Goal: Information Seeking & Learning: Check status

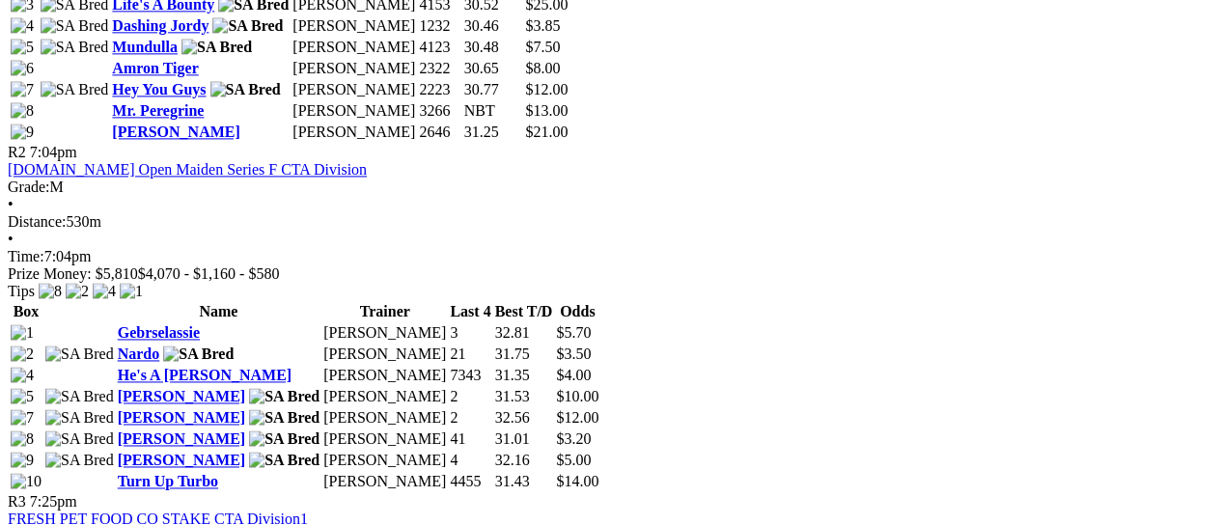
scroll to position [1159, 0]
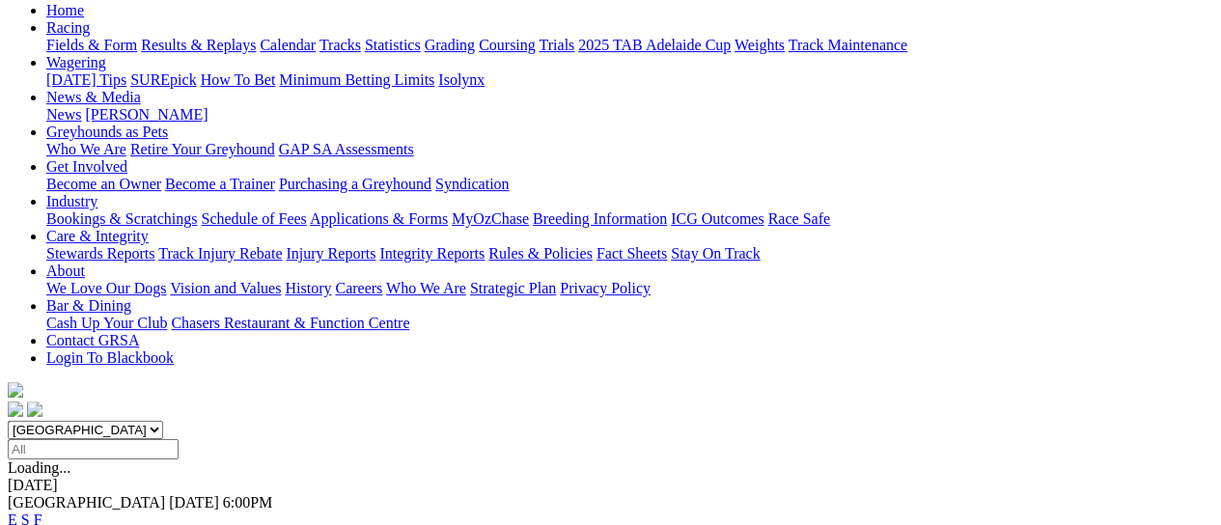
scroll to position [515, 0]
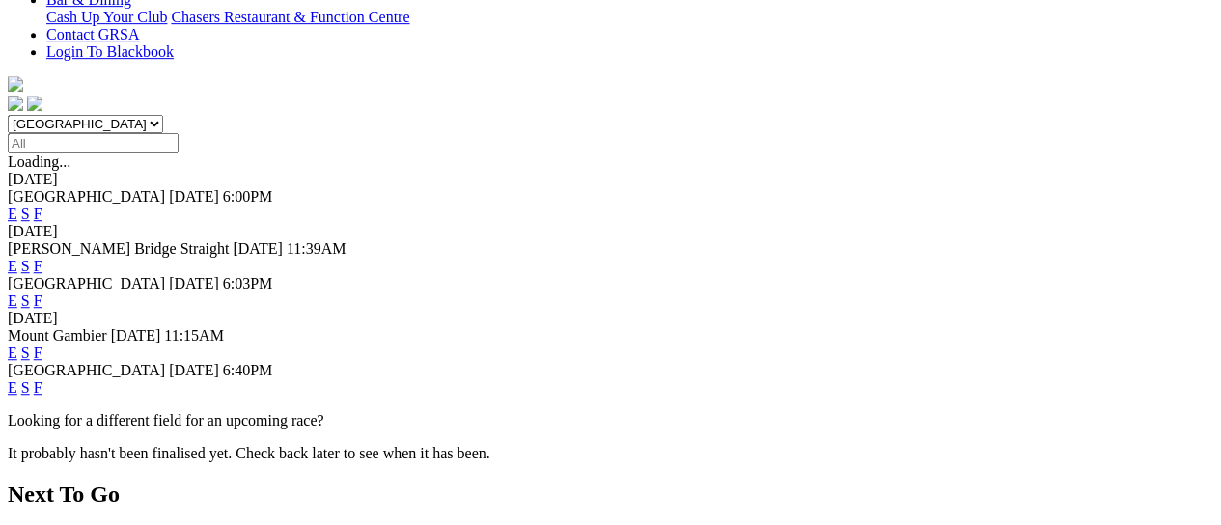
click at [42, 345] on link "F" at bounding box center [38, 353] width 9 height 16
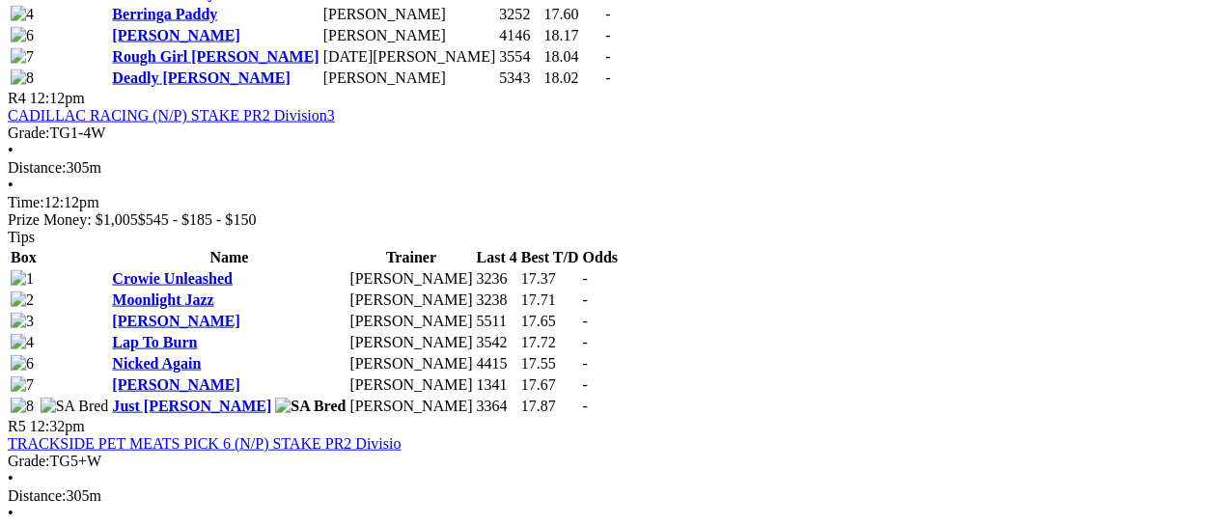
scroll to position [2060, 0]
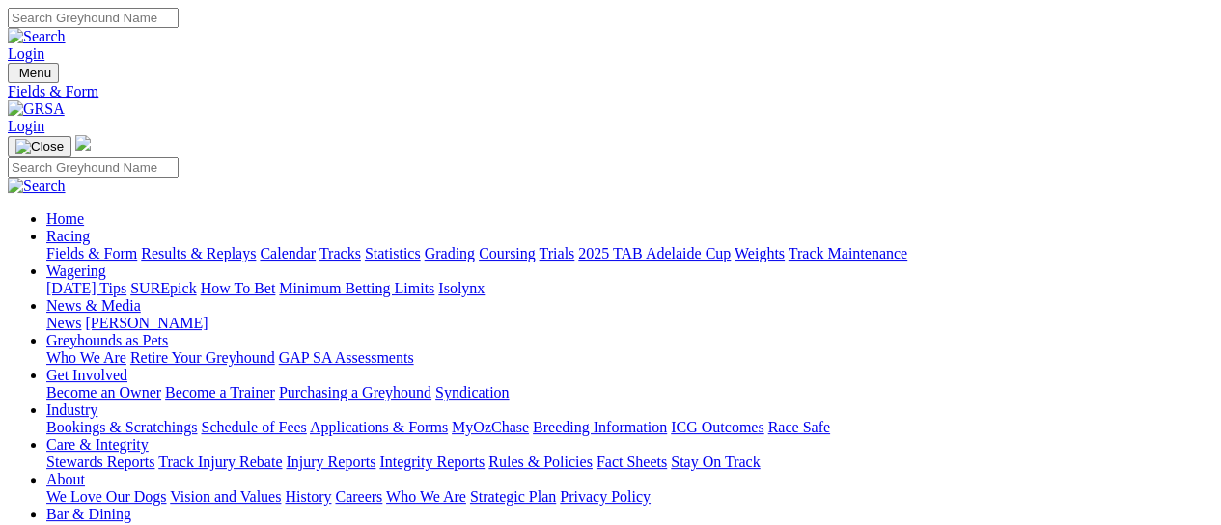
click at [199, 245] on link "Results & Replays" at bounding box center [198, 253] width 115 height 16
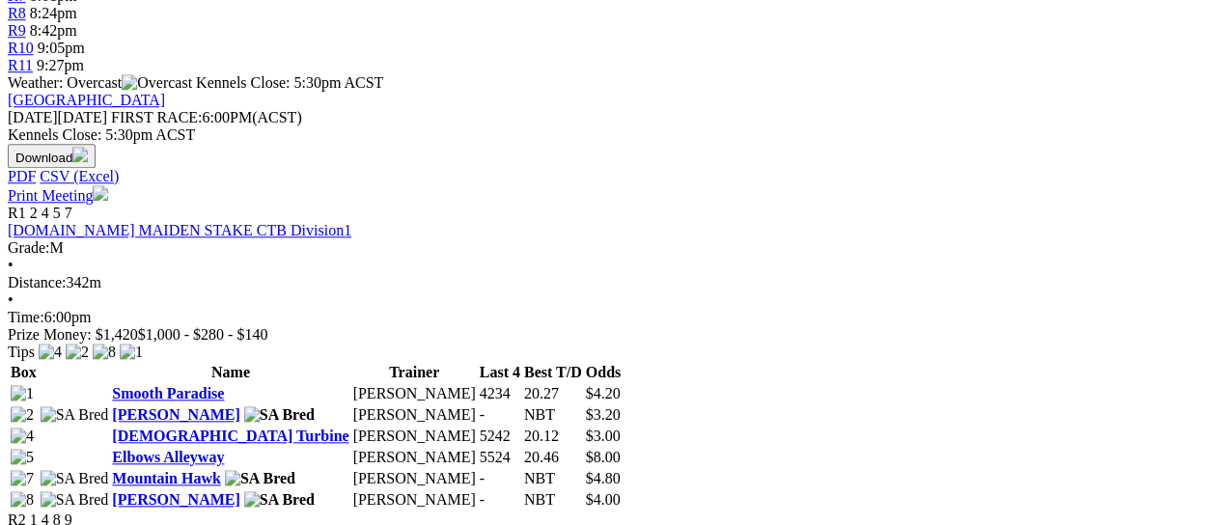
scroll to position [772, 0]
